Goal: Information Seeking & Learning: Compare options

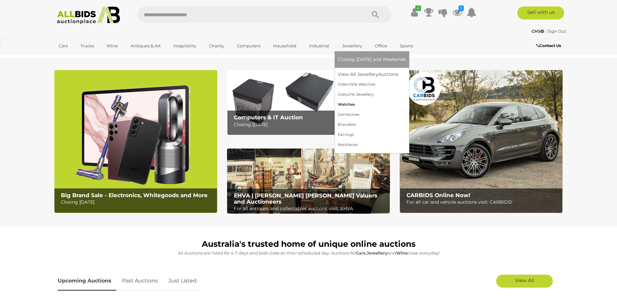
click at [348, 103] on link "Watches" at bounding box center [372, 104] width 68 height 10
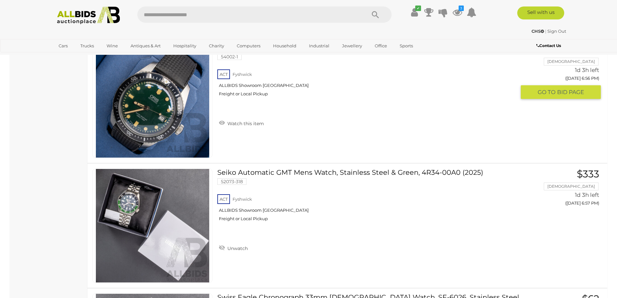
scroll to position [2946, 0]
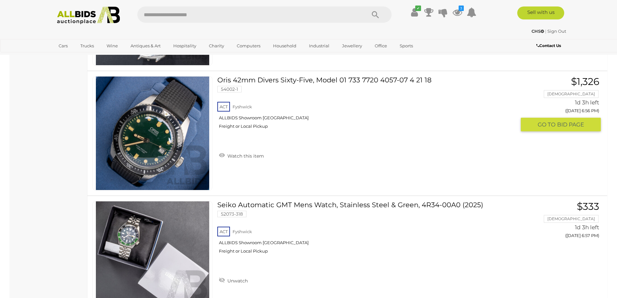
click at [171, 122] on link at bounding box center [152, 133] width 120 height 114
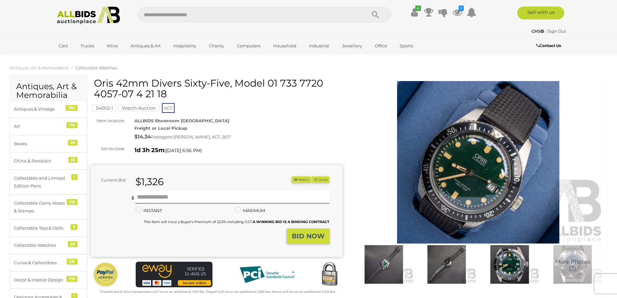
drag, startPoint x: 97, startPoint y: 82, endPoint x: 303, endPoint y: 89, distance: 206.5
click at [303, 89] on h1 "Oris 42mm Divers Sixty-Five, Model 01 733 7720 4057-07 4 21 18" at bounding box center [217, 88] width 247 height 21
copy h1 "Oris 42mm Divers Sixty-Five, Model 01 733 7720 4057-07 4 21 18"
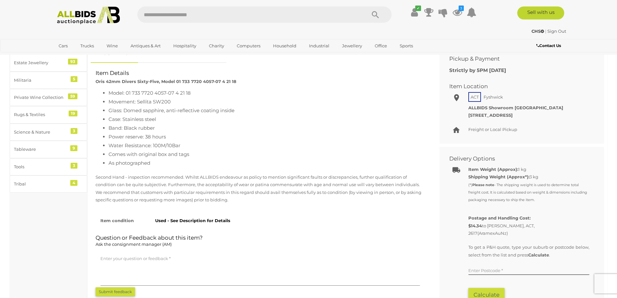
scroll to position [162, 0]
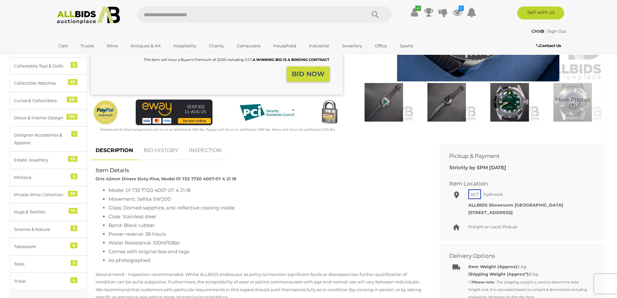
click at [384, 105] on img at bounding box center [384, 102] width 60 height 39
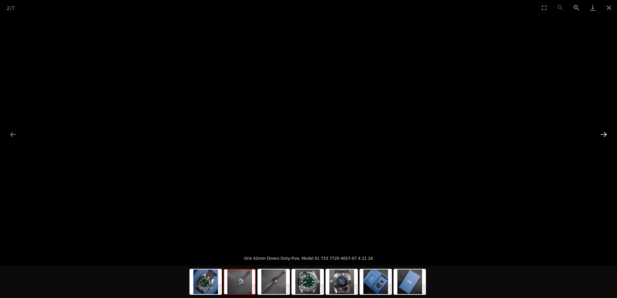
click at [607, 132] on button "Next slide" at bounding box center [604, 134] width 14 height 13
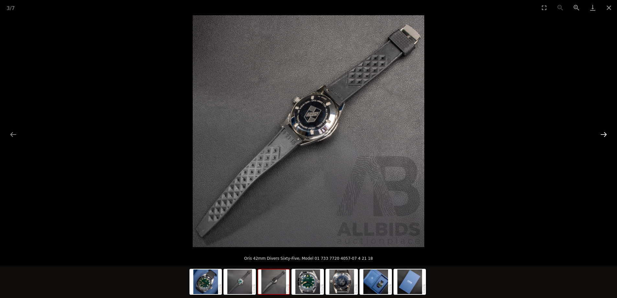
click at [607, 132] on button "Next slide" at bounding box center [604, 134] width 14 height 13
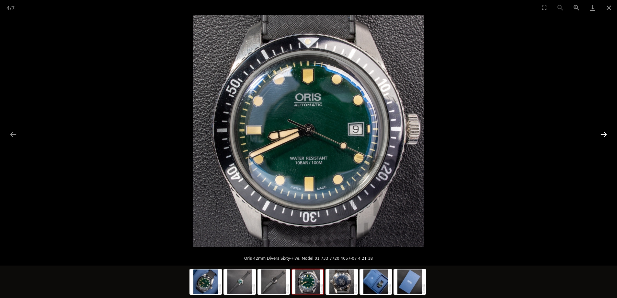
click at [607, 132] on button "Next slide" at bounding box center [604, 134] width 14 height 13
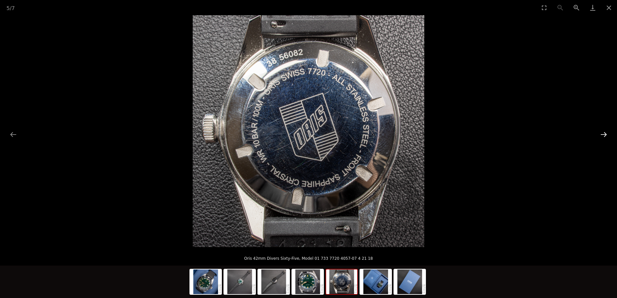
click at [607, 132] on button "Next slide" at bounding box center [604, 134] width 14 height 13
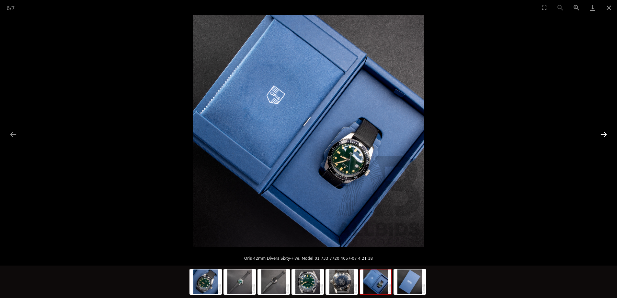
click at [607, 132] on button "Next slide" at bounding box center [604, 134] width 14 height 13
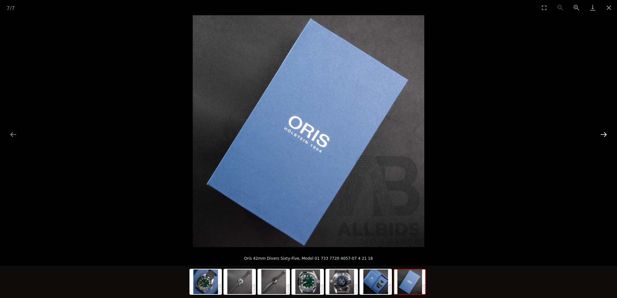
click at [607, 132] on button "Next slide" at bounding box center [604, 134] width 14 height 13
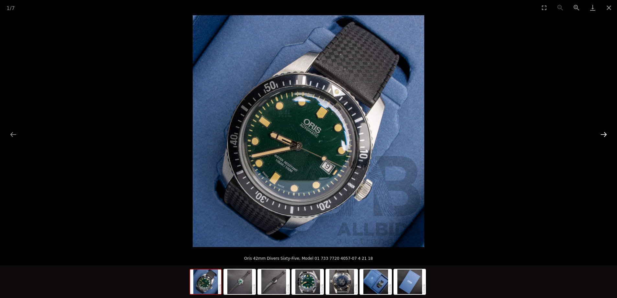
click at [607, 132] on button "Next slide" at bounding box center [604, 134] width 14 height 13
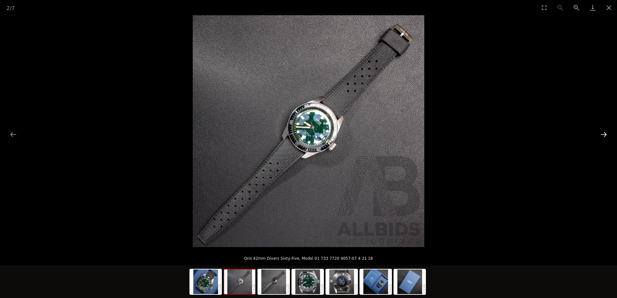
click at [607, 132] on button "Next slide" at bounding box center [604, 134] width 14 height 13
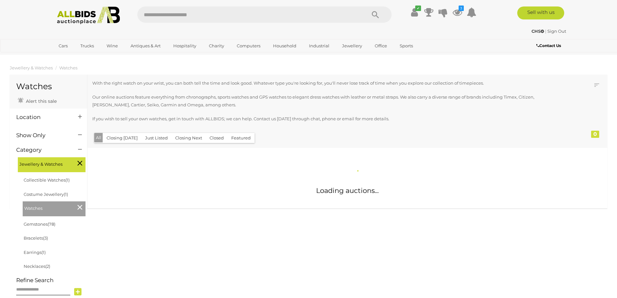
scroll to position [432, 0]
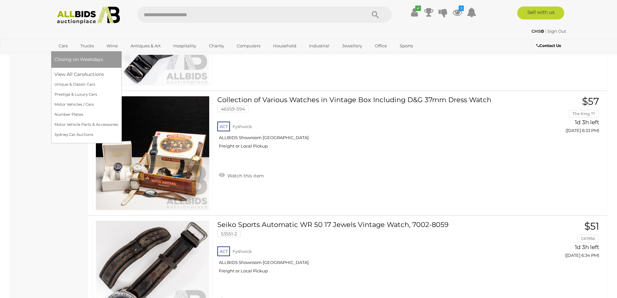
click at [61, 45] on link "Cars" at bounding box center [62, 45] width 17 height 11
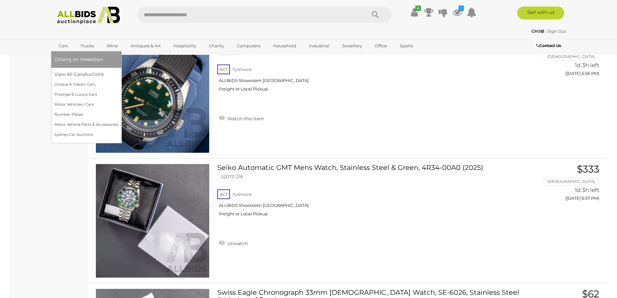
click at [65, 49] on link "Cars" at bounding box center [62, 45] width 17 height 11
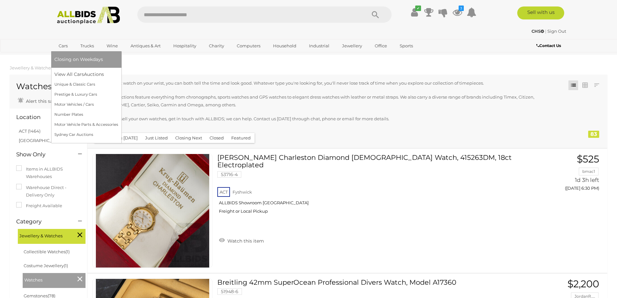
click at [65, 46] on link "Cars" at bounding box center [62, 45] width 17 height 11
click at [69, 72] on link "View All Cars Auctions" at bounding box center [86, 74] width 64 height 10
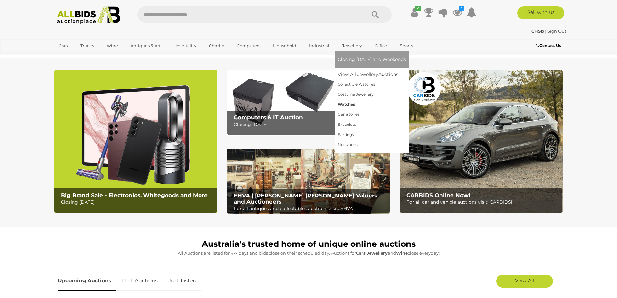
click at [353, 104] on link "Watches" at bounding box center [372, 104] width 68 height 10
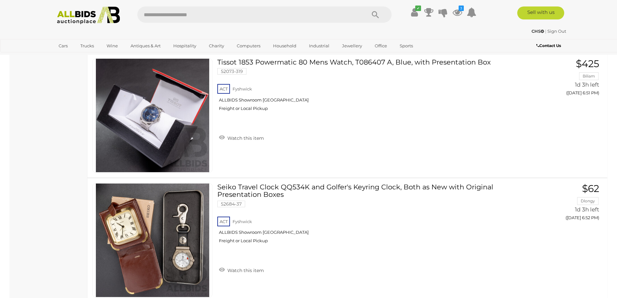
scroll to position [2368, 0]
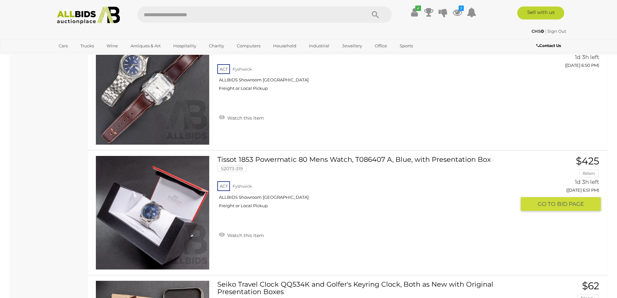
click at [272, 158] on link "Tissot 1853 Powermatic 80 Mens Watch, T086407 A, Blue, with Presentation Box 52…" at bounding box center [369, 185] width 294 height 58
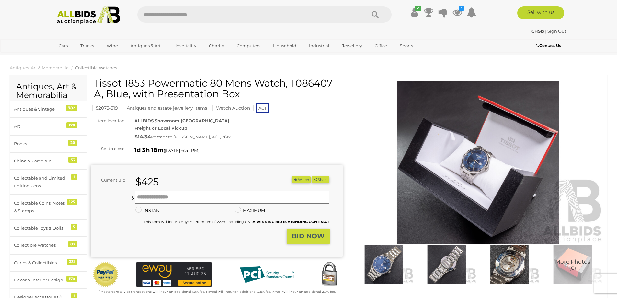
click at [379, 260] on img at bounding box center [384, 264] width 60 height 39
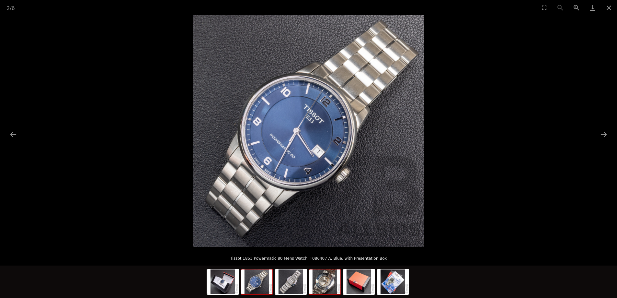
click at [323, 284] on img at bounding box center [324, 281] width 31 height 25
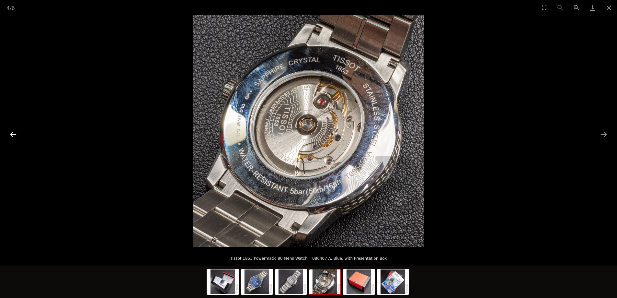
click at [13, 132] on button "Previous slide" at bounding box center [13, 134] width 14 height 13
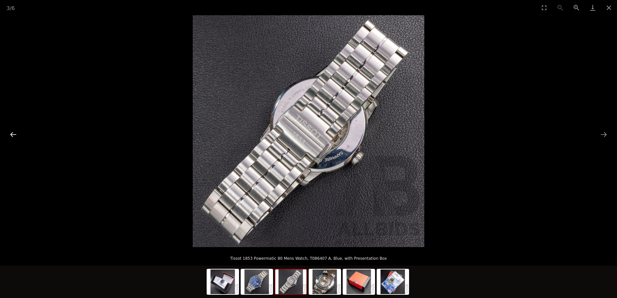
click at [13, 132] on button "Previous slide" at bounding box center [13, 134] width 14 height 13
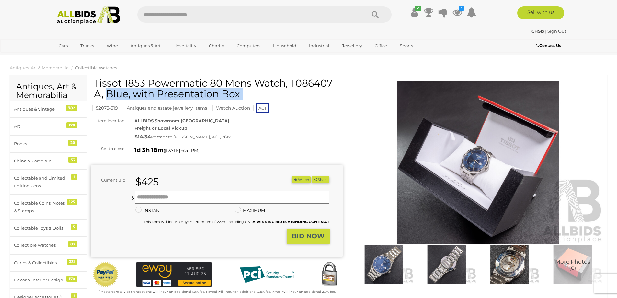
drag, startPoint x: 93, startPoint y: 80, endPoint x: 171, endPoint y: 76, distance: 78.2
click at [93, 81] on div "52073-319 Antiques and estate jewellery items Watch Auction ACT" at bounding box center [217, 96] width 252 height 36
drag, startPoint x: 93, startPoint y: 81, endPoint x: 202, endPoint y: 80, distance: 108.9
click at [202, 80] on div "Tissot 1853 Powermatic 80 Mens Watch, T086407 A, Blue, with Presentation Box 52…" at bounding box center [217, 186] width 252 height 217
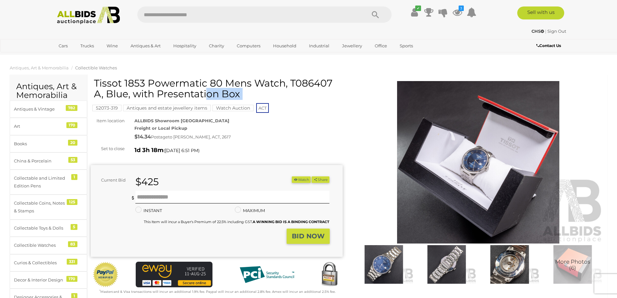
click at [272, 82] on h1 "Tissot 1853 Powermatic 80 Mens Watch, T086407 A, Blue, with Presentation Box" at bounding box center [217, 88] width 247 height 21
drag, startPoint x: 285, startPoint y: 82, endPoint x: 95, endPoint y: 77, distance: 189.9
click at [95, 78] on h1 "Tissot 1853 Powermatic 80 Mens Watch, T086407 A, Blue, with Presentation Box" at bounding box center [217, 88] width 247 height 21
copy h1 "Tissot 1853 Powermatic 80 Mens Watch"
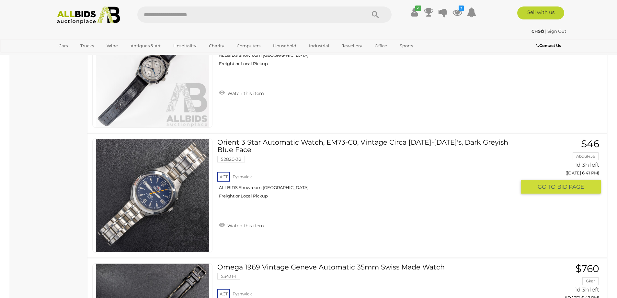
scroll to position [1355, 0]
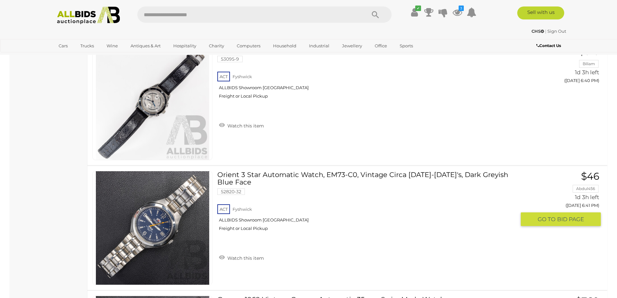
click at [153, 192] on link at bounding box center [152, 228] width 120 height 114
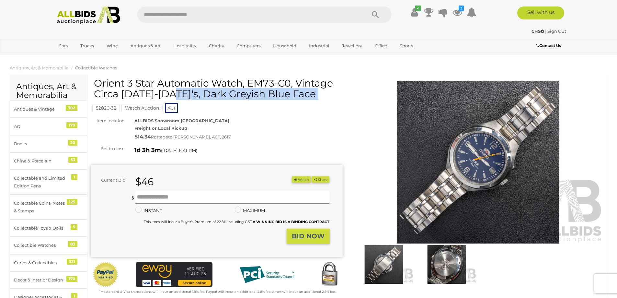
drag, startPoint x: 92, startPoint y: 81, endPoint x: 162, endPoint y: 82, distance: 70.0
click at [161, 82] on div "Orient 3 Star Automatic Watch, EM73-C0, Vintage Circa [DATE]-[DATE]'s, Dark Gre…" at bounding box center [217, 186] width 252 height 217
click at [290, 83] on h1 "Orient 3 Star Automatic Watch, EM73-C0, Vintage Circa [DATE]-[DATE]'s, Dark Gre…" at bounding box center [217, 88] width 247 height 21
drag, startPoint x: 291, startPoint y: 83, endPoint x: 111, endPoint y: 77, distance: 180.6
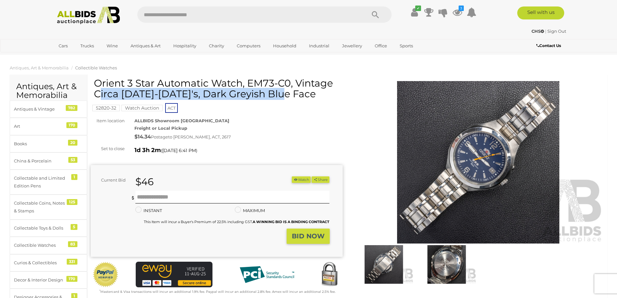
copy h1 "Orient 3 Star Automatic Watch, EM73-C0"
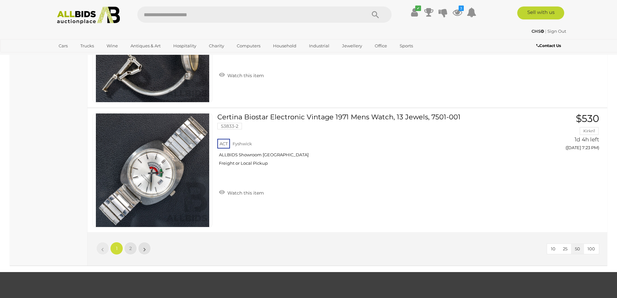
scroll to position [6182, 0]
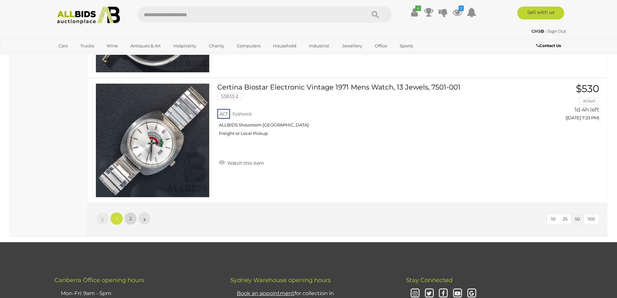
click at [128, 217] on link "2" at bounding box center [130, 218] width 13 height 13
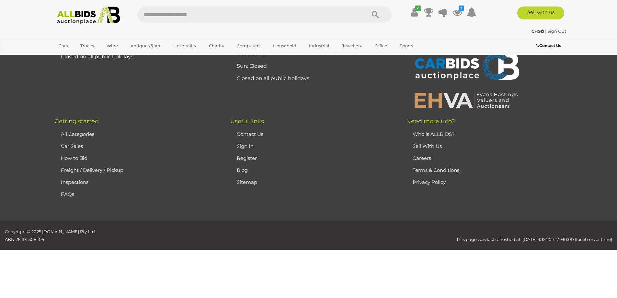
scroll to position [83, 0]
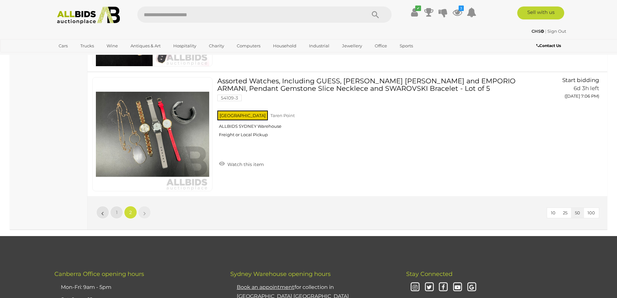
scroll to position [4100, 0]
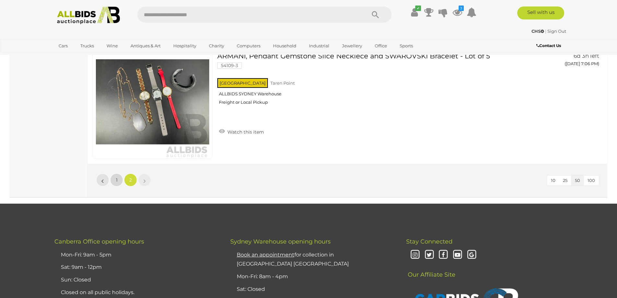
click at [115, 182] on link "1" at bounding box center [116, 179] width 13 height 13
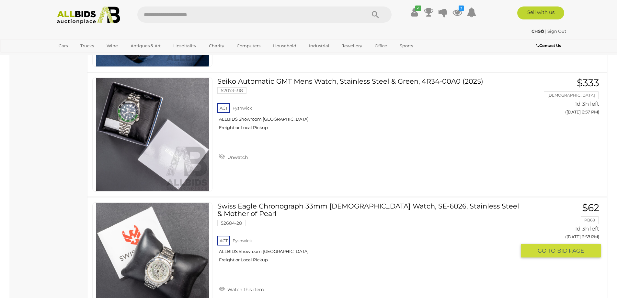
scroll to position [3010, 0]
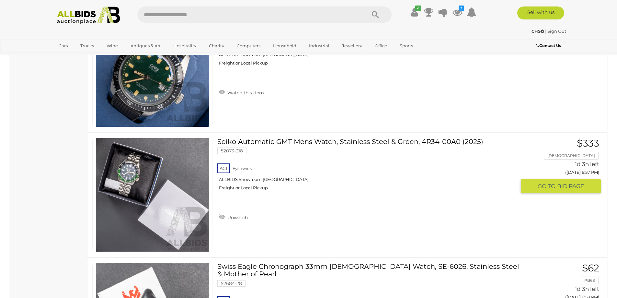
click at [176, 178] on link at bounding box center [152, 195] width 120 height 114
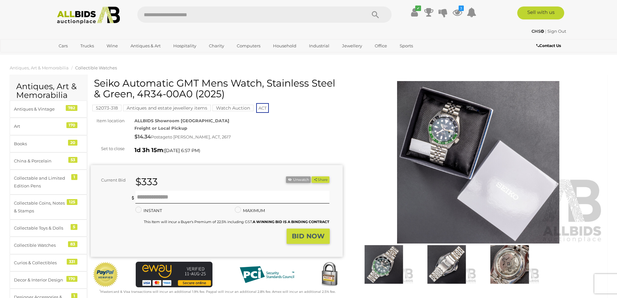
click at [387, 261] on img at bounding box center [384, 264] width 60 height 39
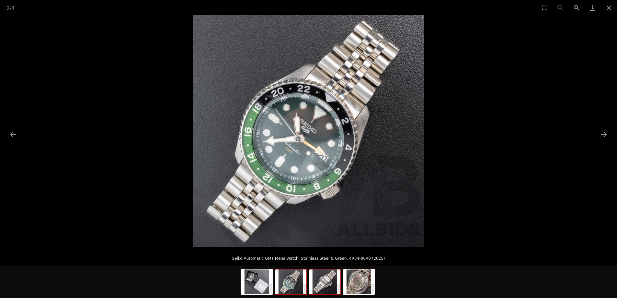
click at [323, 283] on img at bounding box center [324, 281] width 31 height 25
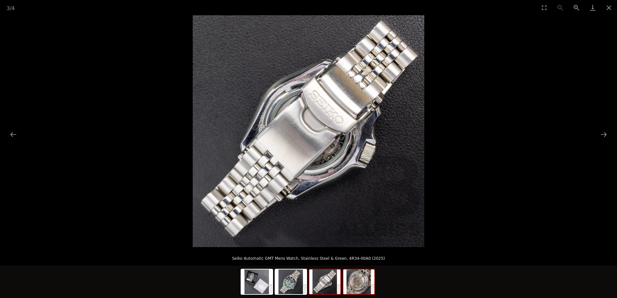
click at [355, 283] on img at bounding box center [358, 281] width 31 height 25
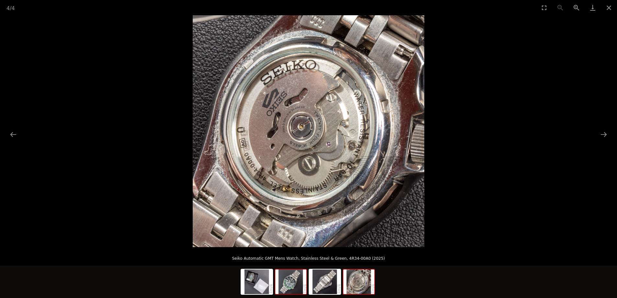
click at [292, 279] on img at bounding box center [290, 281] width 31 height 25
